Goal: Find specific page/section: Find specific page/section

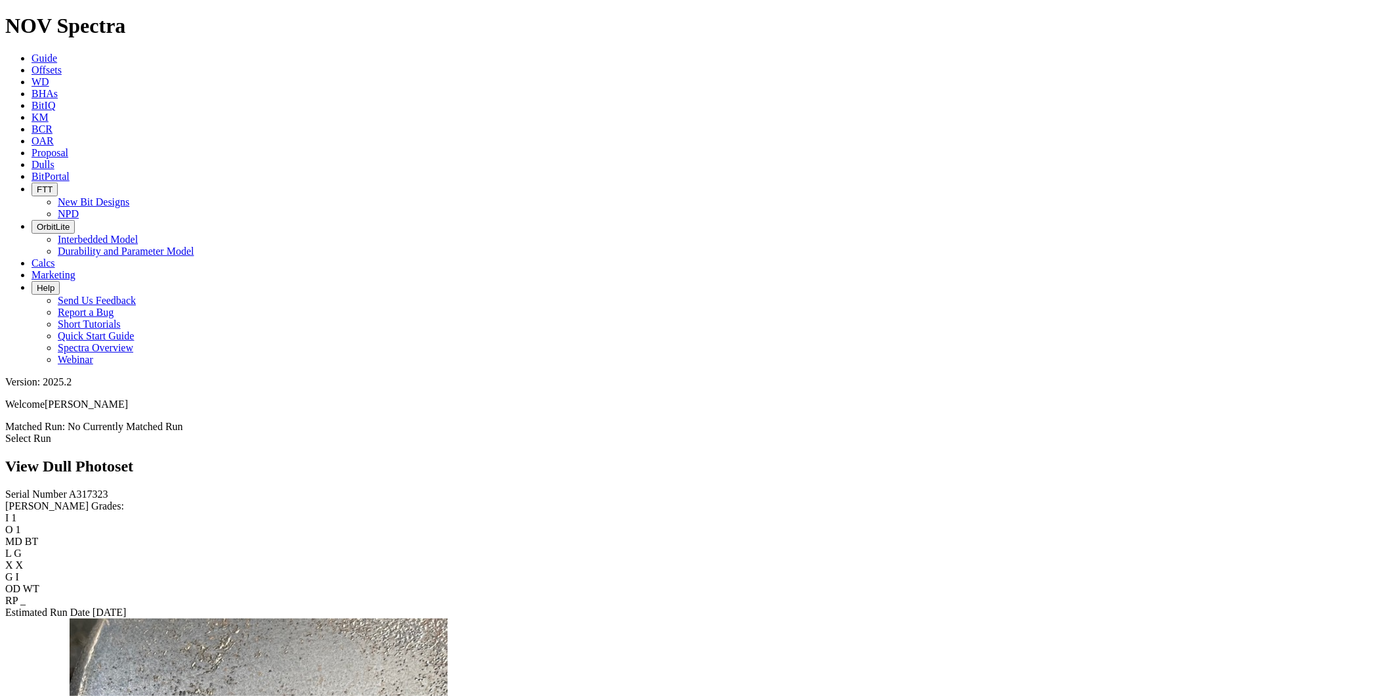
click at [57, 53] on span "Guide" at bounding box center [45, 58] width 26 height 11
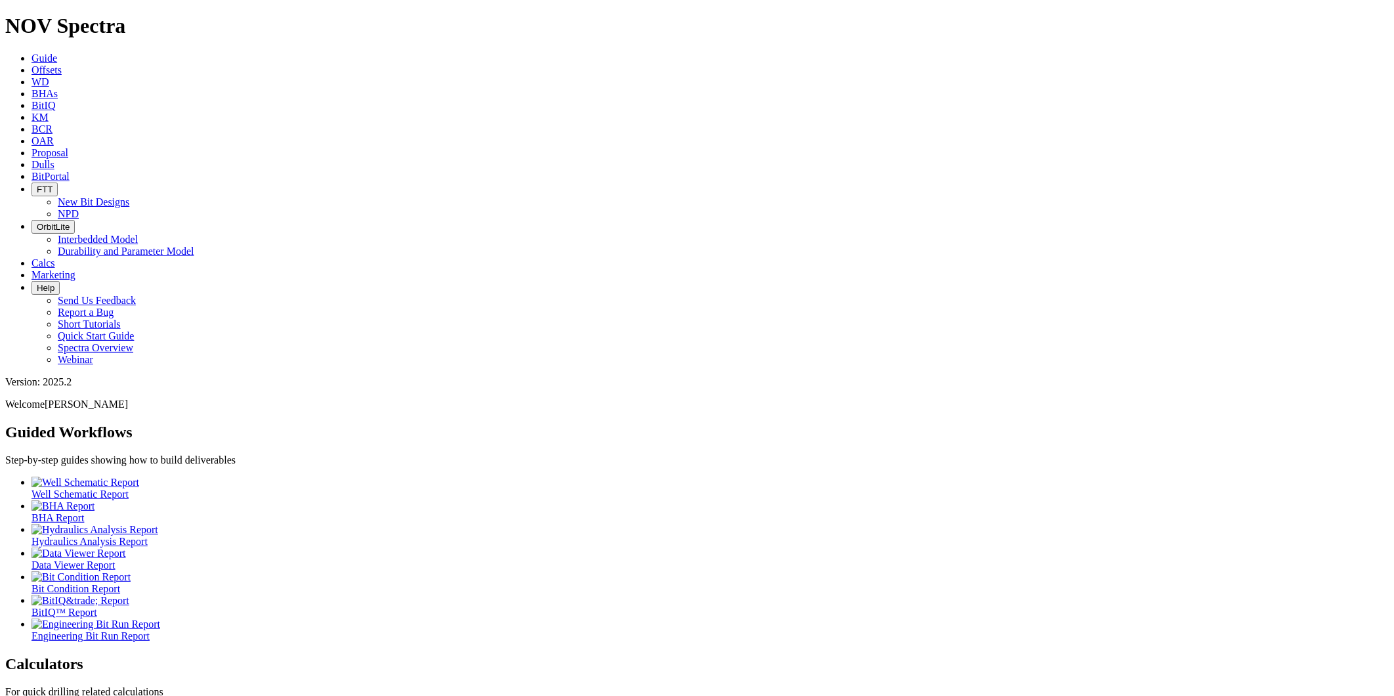
click at [32, 159] on icon at bounding box center [32, 164] width 0 height 11
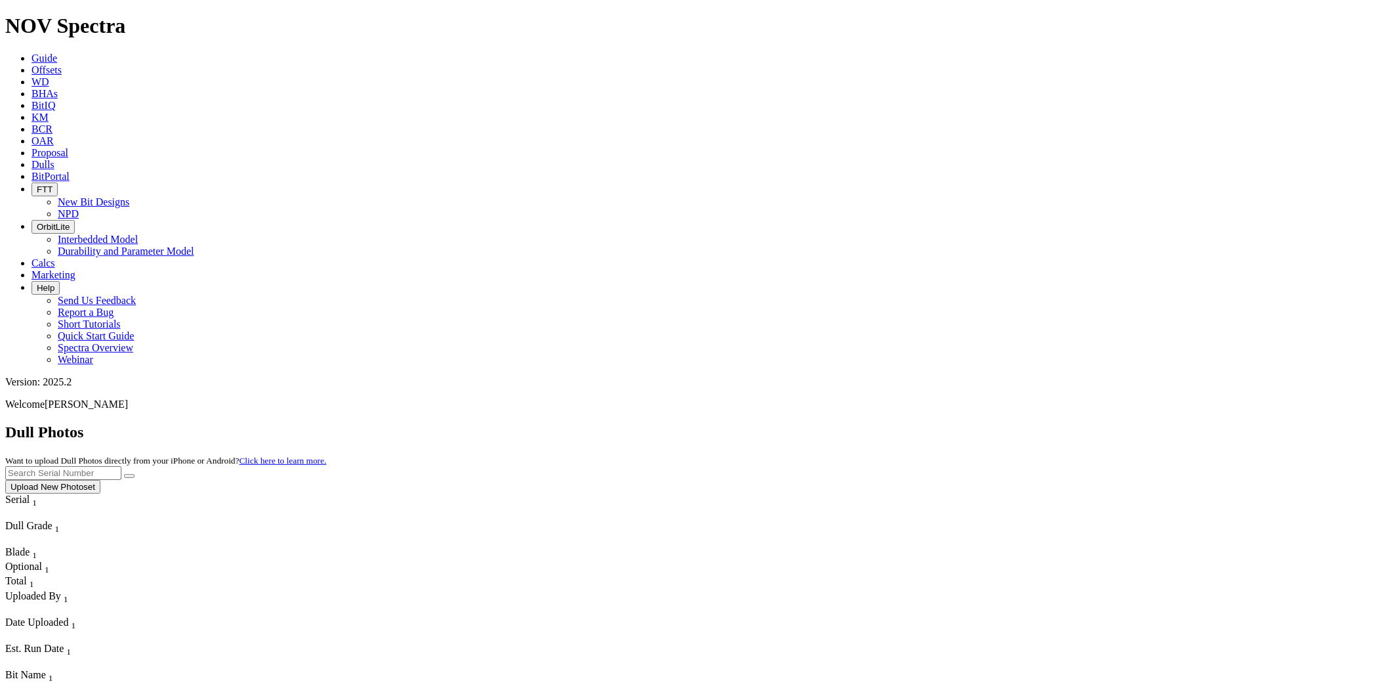
click at [121, 466] on input "text" at bounding box center [63, 473] width 116 height 14
type input "A317323"
click at [135, 474] on button "submit" at bounding box center [129, 476] width 11 height 4
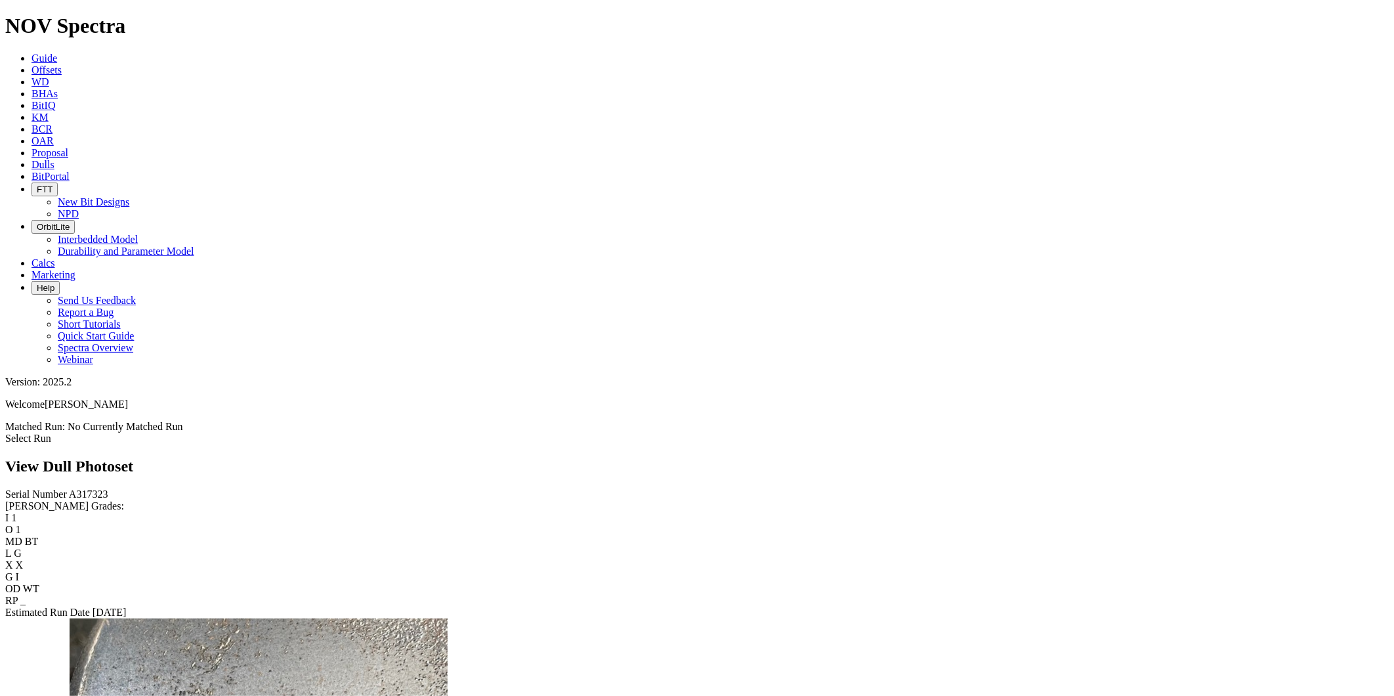
scroll to position [2614, 0]
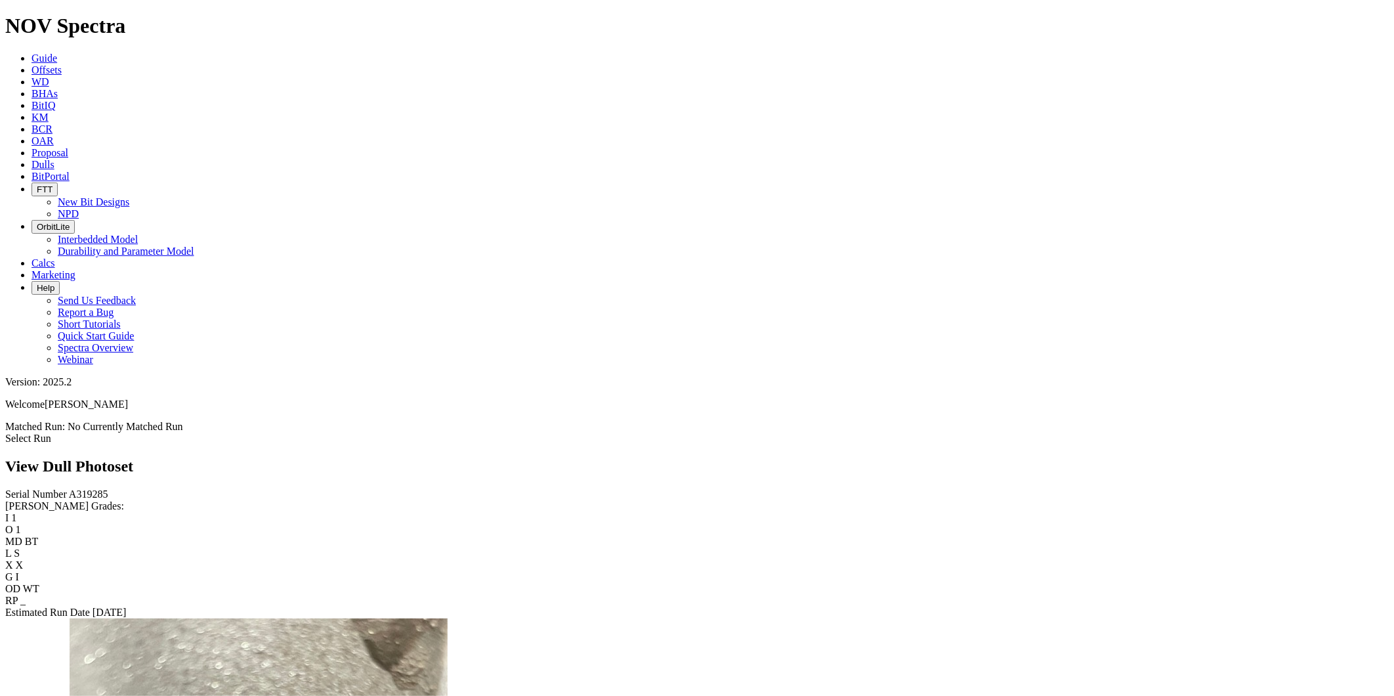
scroll to position [1604, 0]
